Goal: Task Accomplishment & Management: Manage account settings

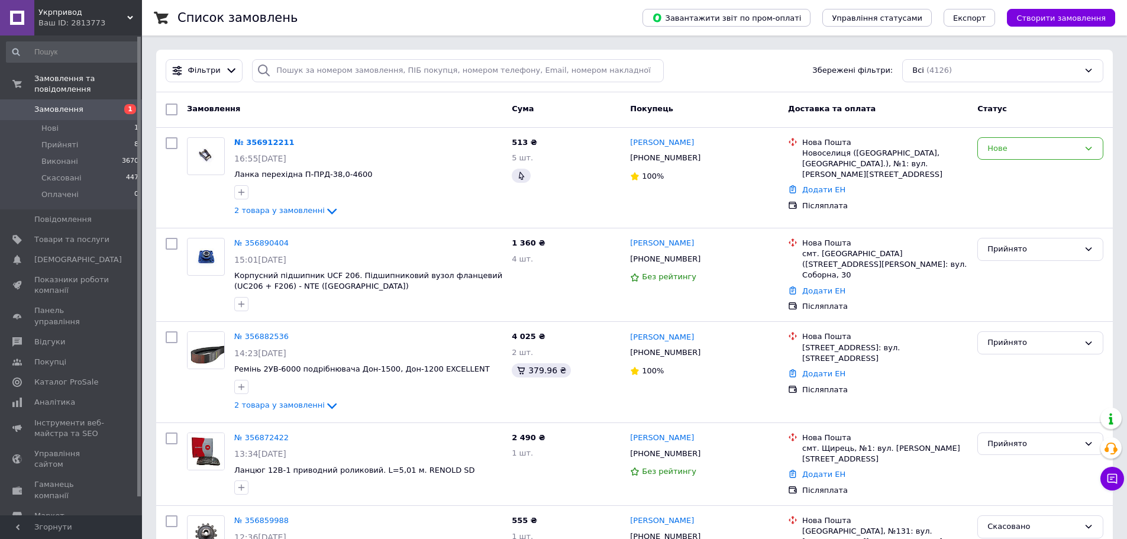
click at [129, 13] on div "Укрпривод Ваш ID: 2813773" at bounding box center [88, 17] width 108 height 35
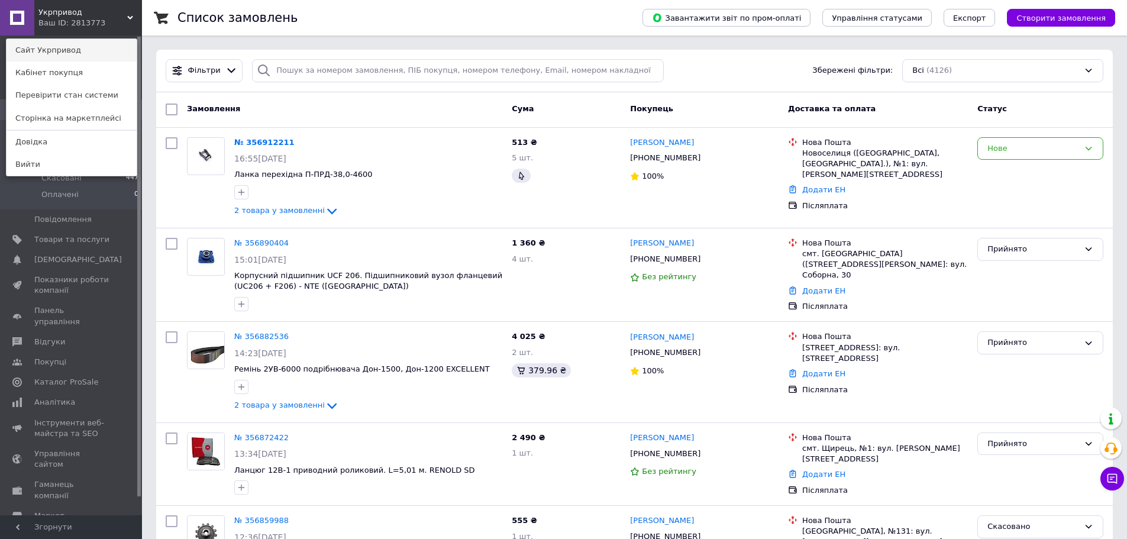
click at [89, 58] on link "Сайт Укрпривод" at bounding box center [72, 50] width 130 height 22
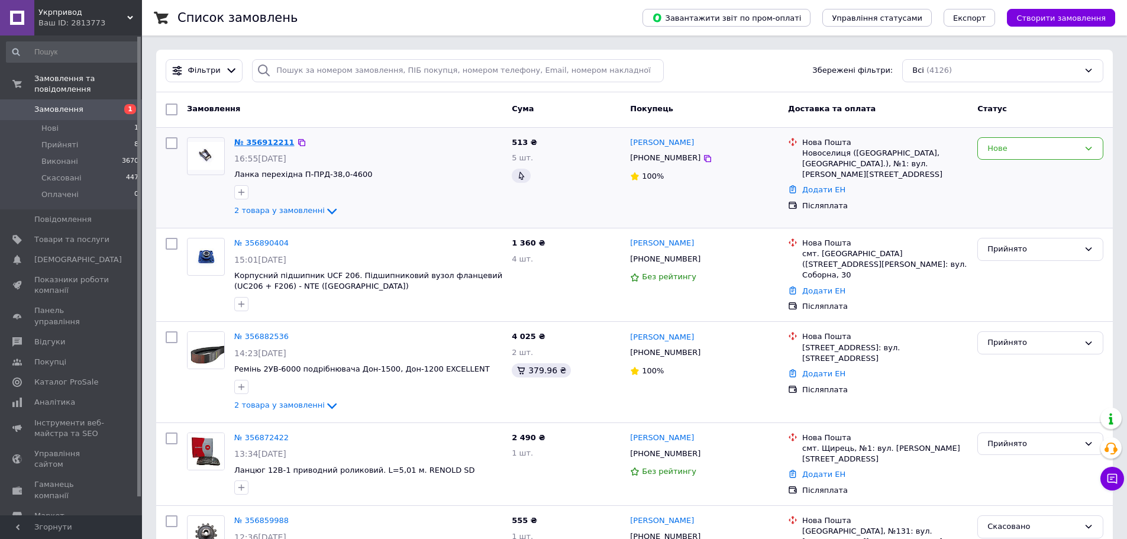
click at [252, 146] on link "№ 356912211" at bounding box center [264, 142] width 60 height 9
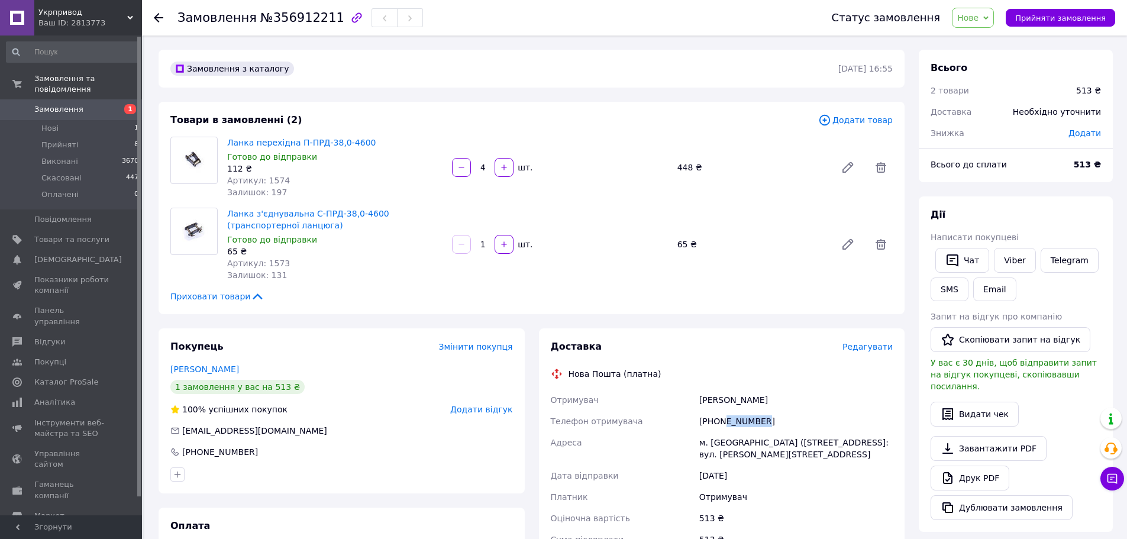
drag, startPoint x: 797, startPoint y: 424, endPoint x: 721, endPoint y: 425, distance: 75.1
click at [721, 425] on div "[PHONE_NUMBER]" at bounding box center [796, 420] width 198 height 21
click at [66, 104] on span "Замовлення" at bounding box center [58, 109] width 49 height 11
